Goal: Task Accomplishment & Management: Manage account settings

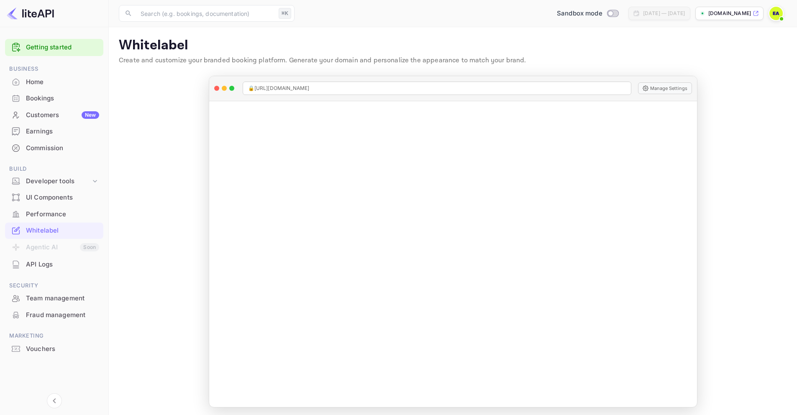
click at [755, 14] on icon at bounding box center [756, 13] width 6 height 6
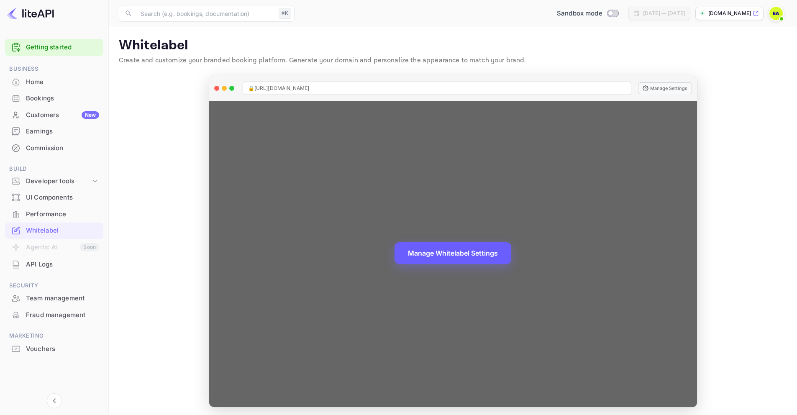
click at [449, 254] on button "Manage Whitelabel Settings" at bounding box center [453, 253] width 117 height 22
click at [443, 256] on button "Manage Whitelabel Settings" at bounding box center [453, 253] width 117 height 22
click at [457, 254] on button "Manage Whitelabel Settings" at bounding box center [453, 253] width 117 height 22
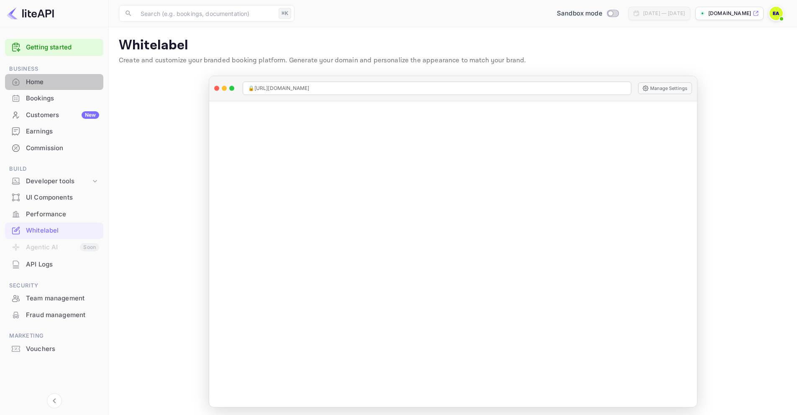
click at [41, 81] on div "Home" at bounding box center [62, 82] width 73 height 10
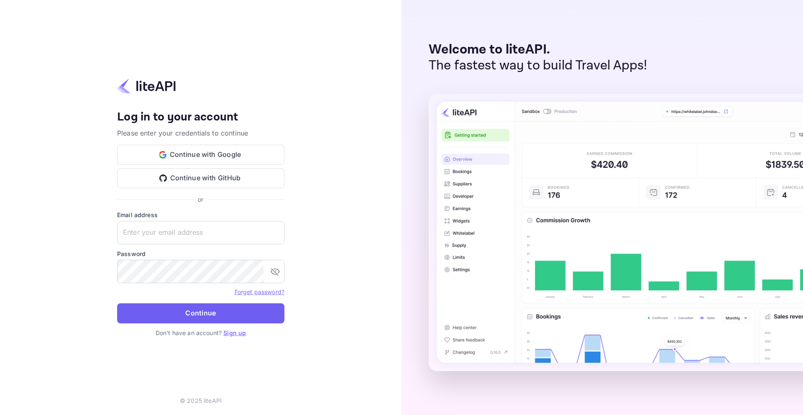
type input "[EMAIL_ADDRESS][DOMAIN_NAME]"
click at [198, 309] on button "Continue" at bounding box center [200, 313] width 167 height 20
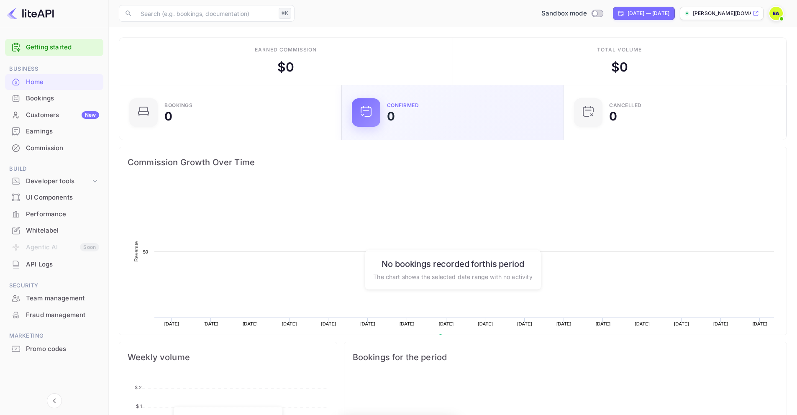
scroll to position [130, 211]
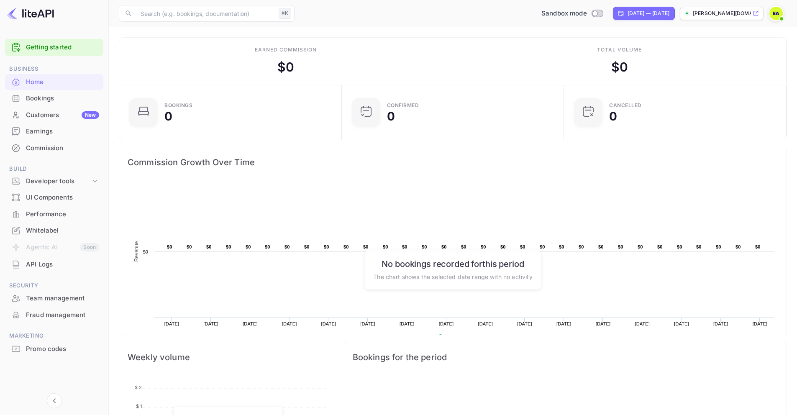
click at [776, 9] on img at bounding box center [776, 13] width 13 height 13
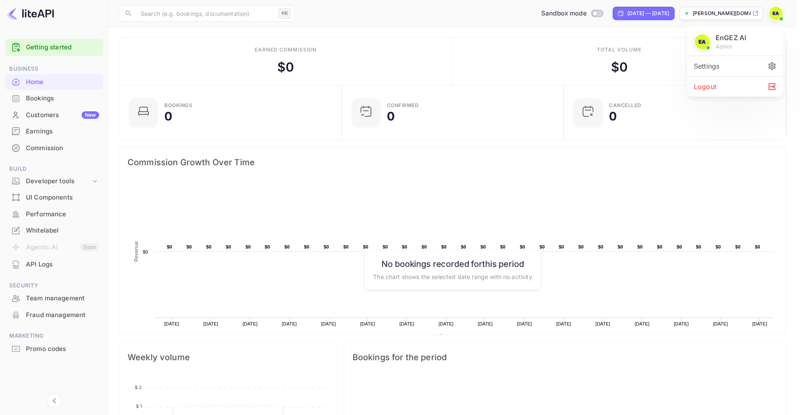
click at [723, 67] on div "Settings" at bounding box center [736, 66] width 96 height 20
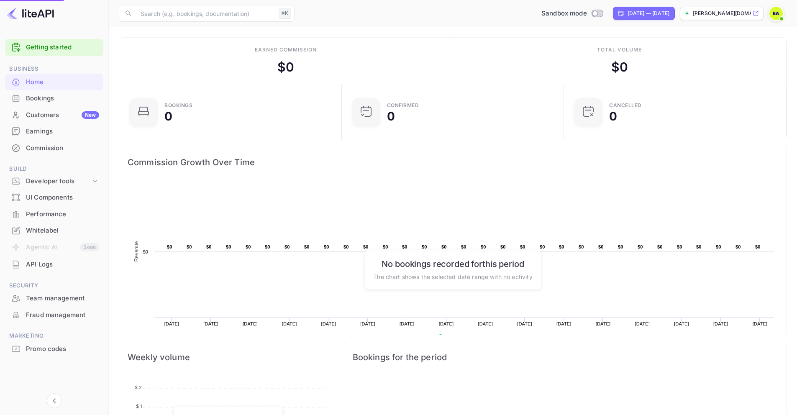
scroll to position [7, 7]
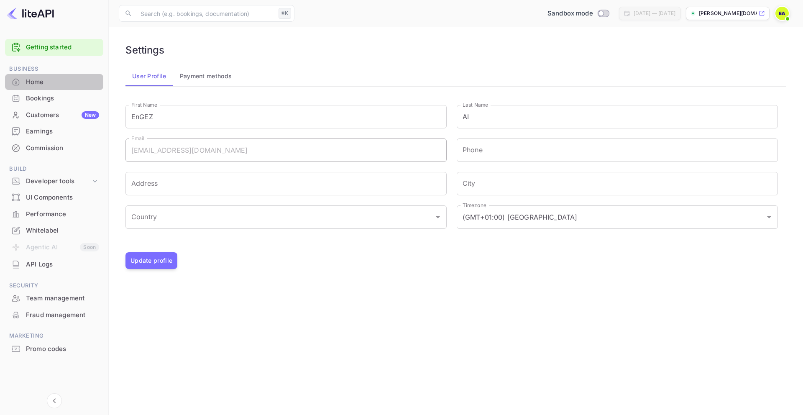
click at [37, 83] on div "Home" at bounding box center [62, 82] width 73 height 10
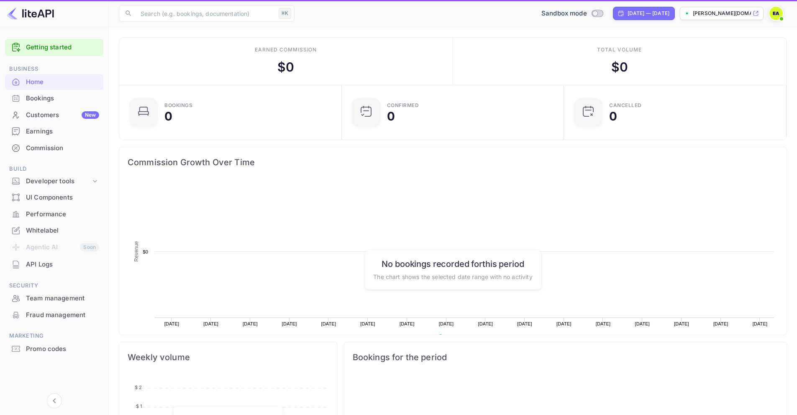
scroll to position [130, 211]
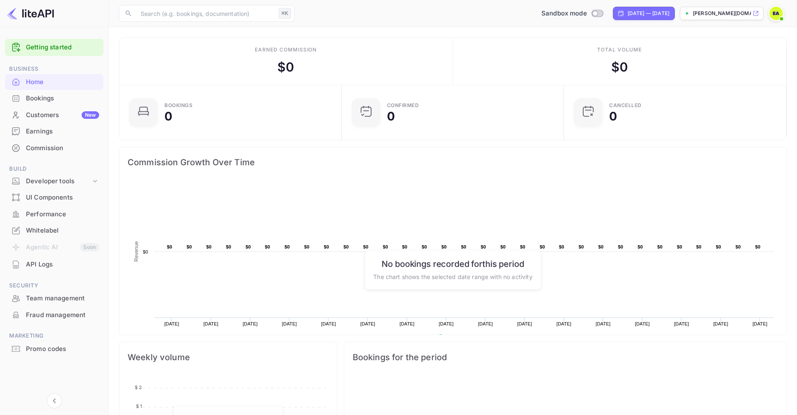
click at [40, 50] on link "Getting started" at bounding box center [62, 48] width 73 height 10
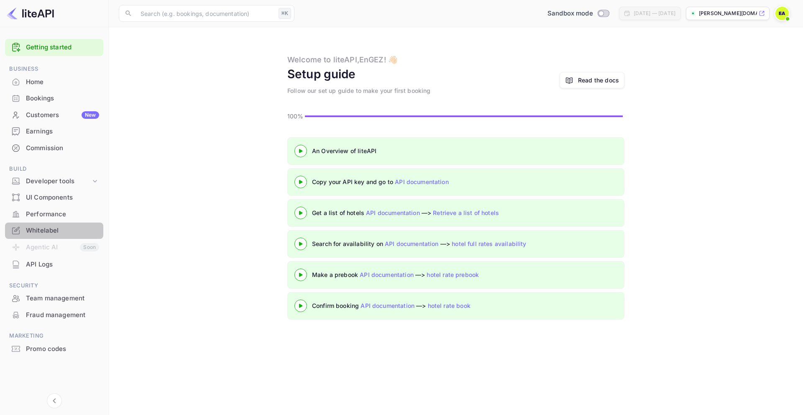
click at [46, 232] on div "Whitelabel" at bounding box center [62, 231] width 73 height 10
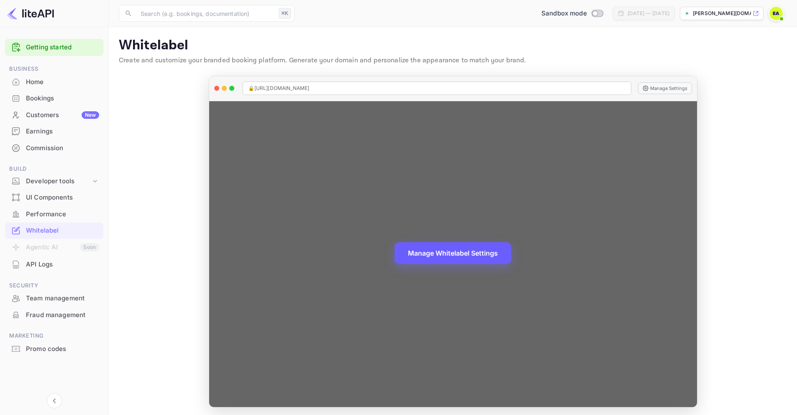
click at [454, 256] on button "Manage Whitelabel Settings" at bounding box center [453, 253] width 117 height 22
